Goal: Navigation & Orientation: Find specific page/section

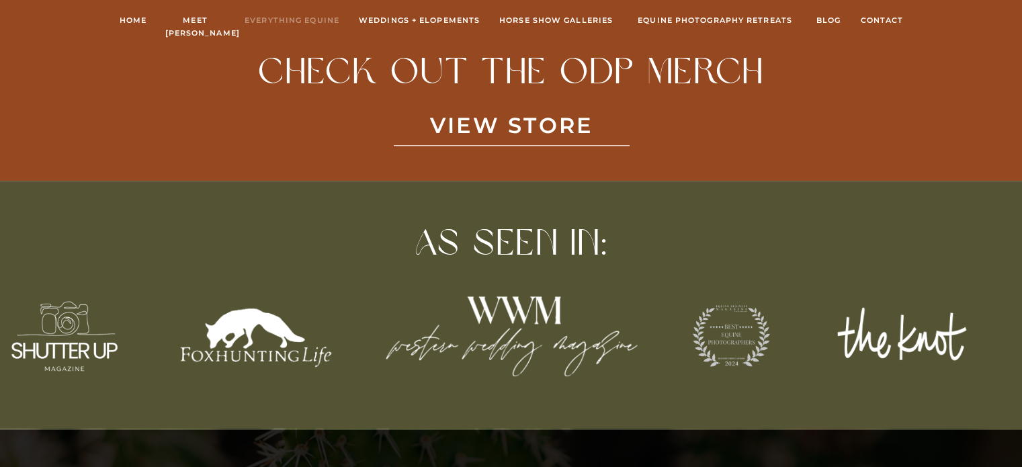
scroll to position [1140, 0]
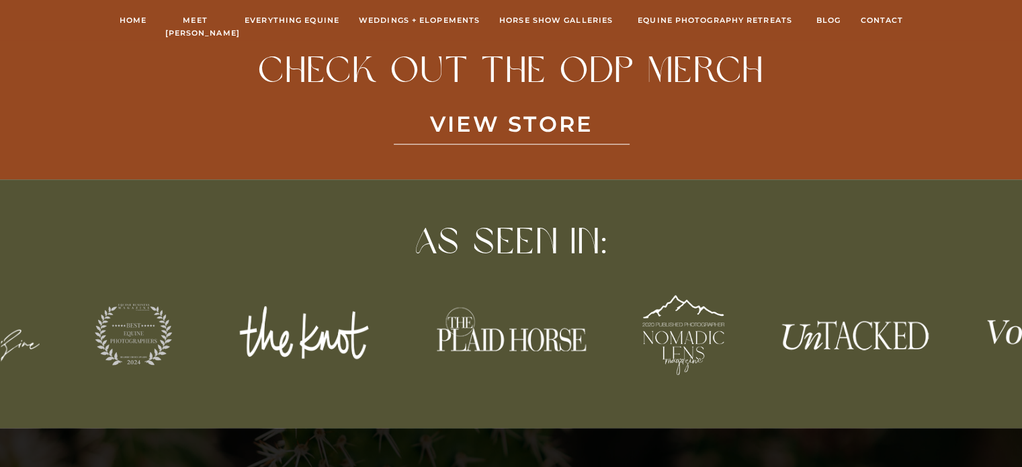
click at [521, 120] on h3 "View STORE" at bounding box center [511, 132] width 328 height 52
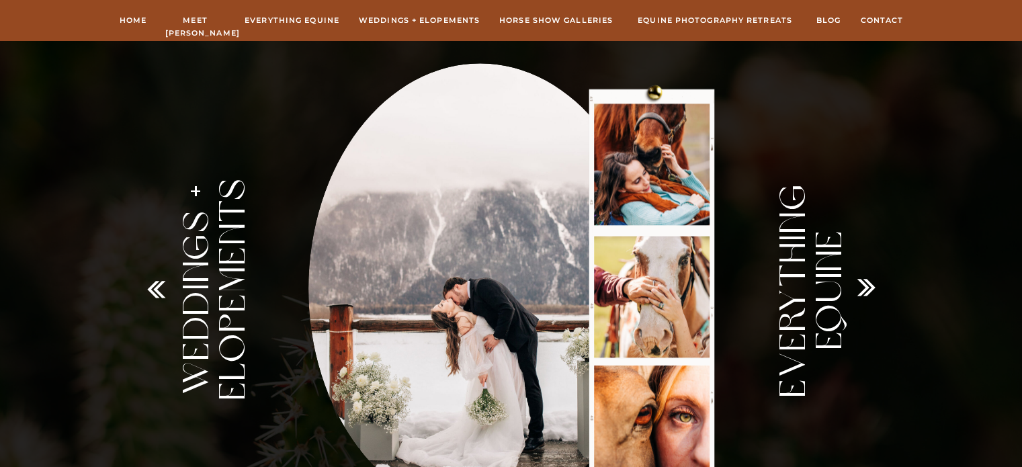
scroll to position [1565, 0]
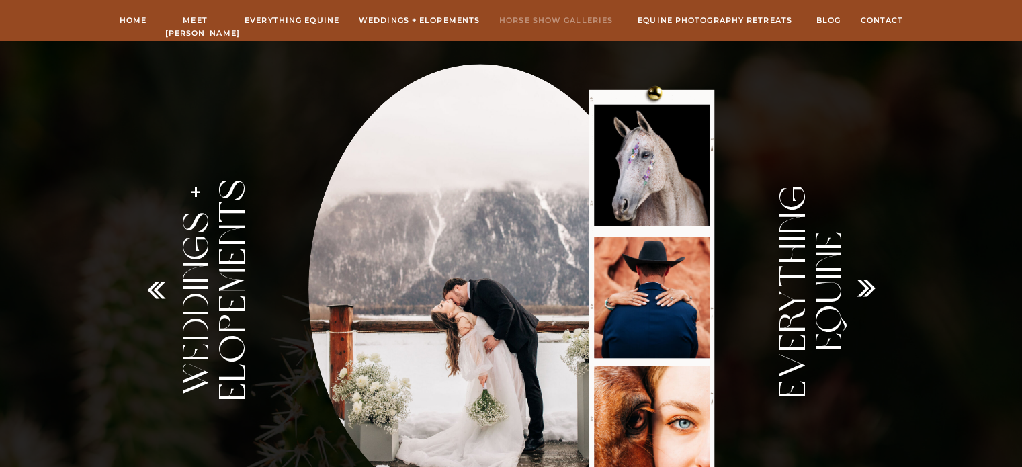
click at [543, 16] on nav "hORSE sHOW gALLERIES" at bounding box center [556, 20] width 118 height 12
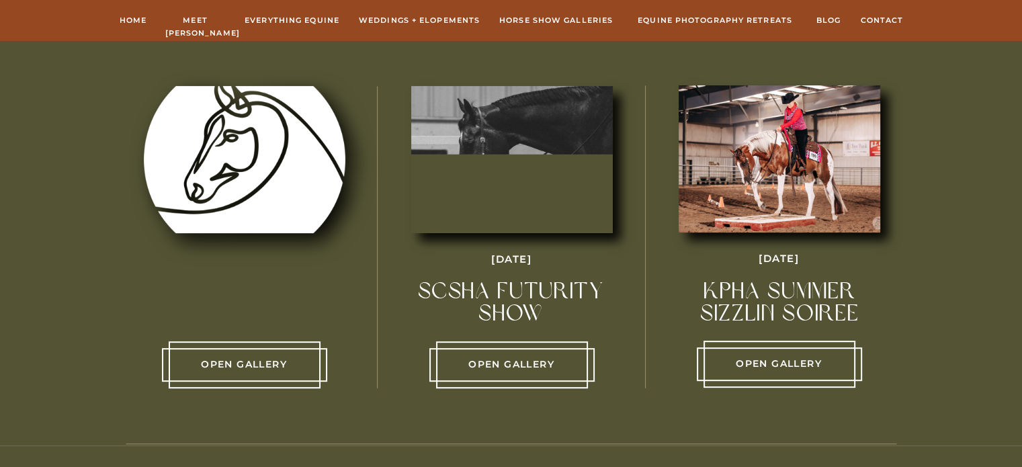
scroll to position [485, 0]
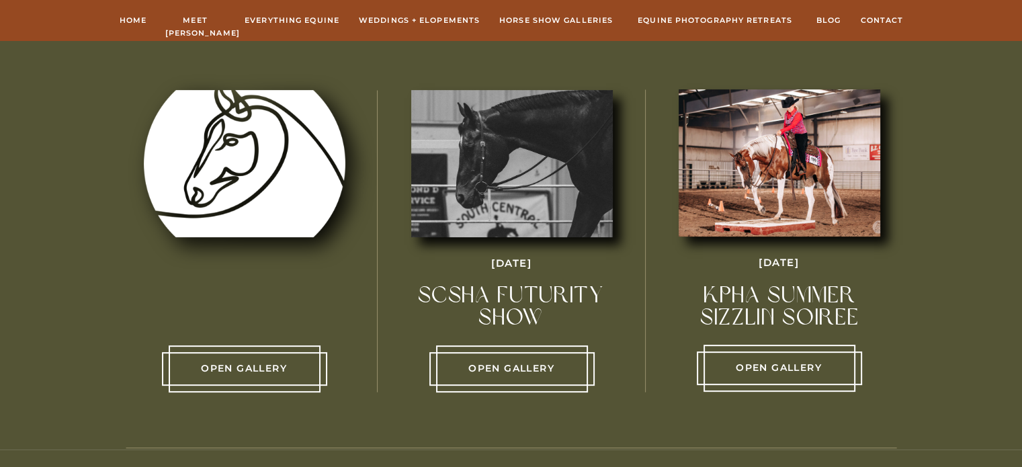
click at [745, 366] on p "Open Gallery" at bounding box center [778, 368] width 151 height 16
